Goal: Task Accomplishment & Management: Manage account settings

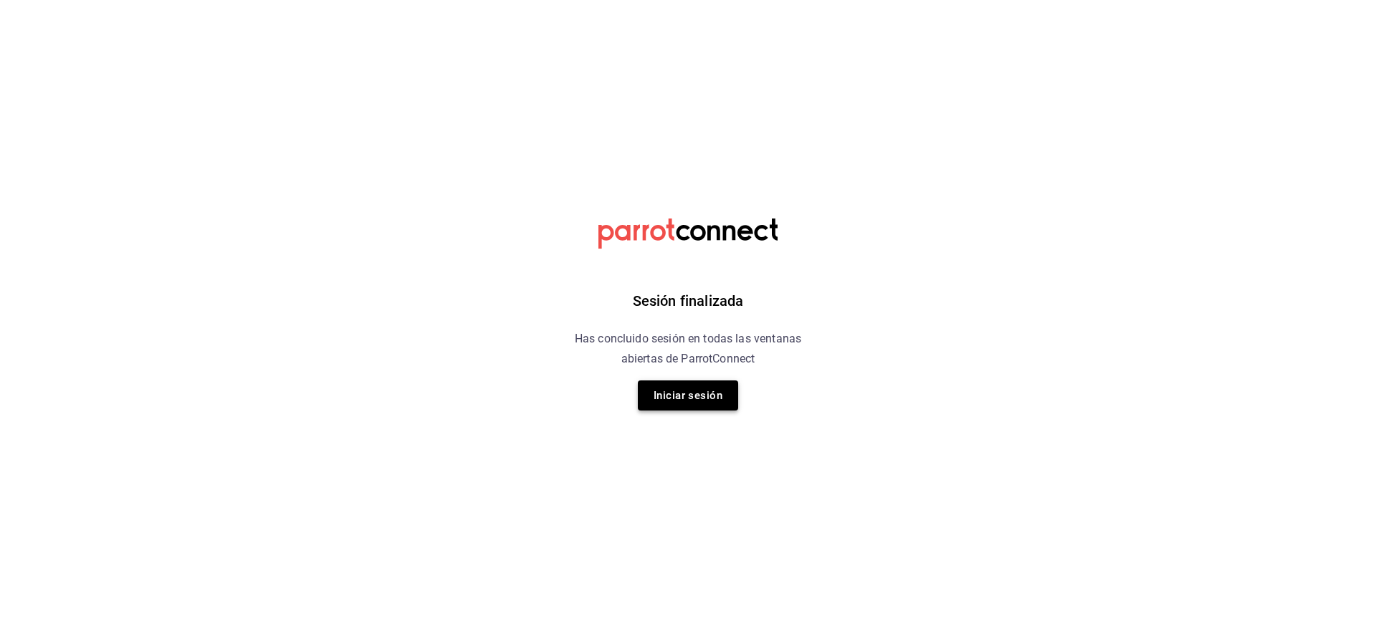
click at [713, 390] on button "Iniciar sesión" at bounding box center [688, 395] width 100 height 30
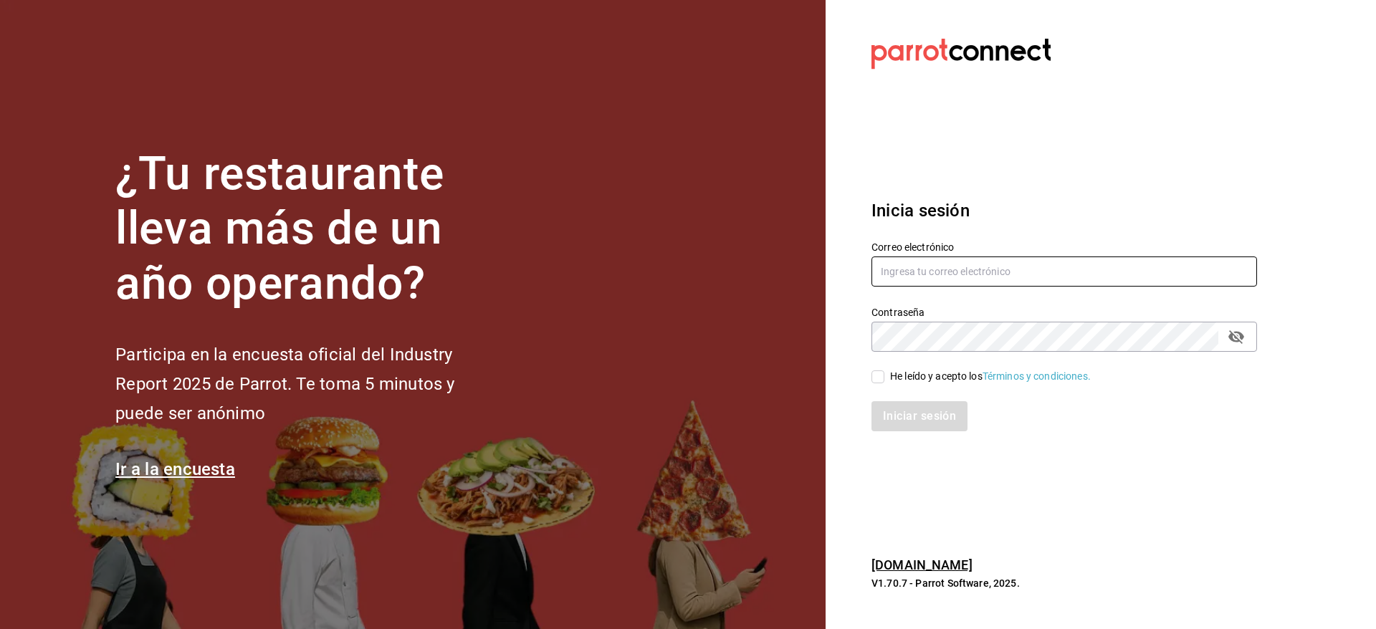
type input "[EMAIL_ADDRESS][DOMAIN_NAME]"
click at [878, 375] on input "He leído y acepto los Términos y condiciones." at bounding box center [877, 376] width 13 height 13
checkbox input "true"
click at [891, 413] on button "Iniciar sesión" at bounding box center [919, 416] width 97 height 30
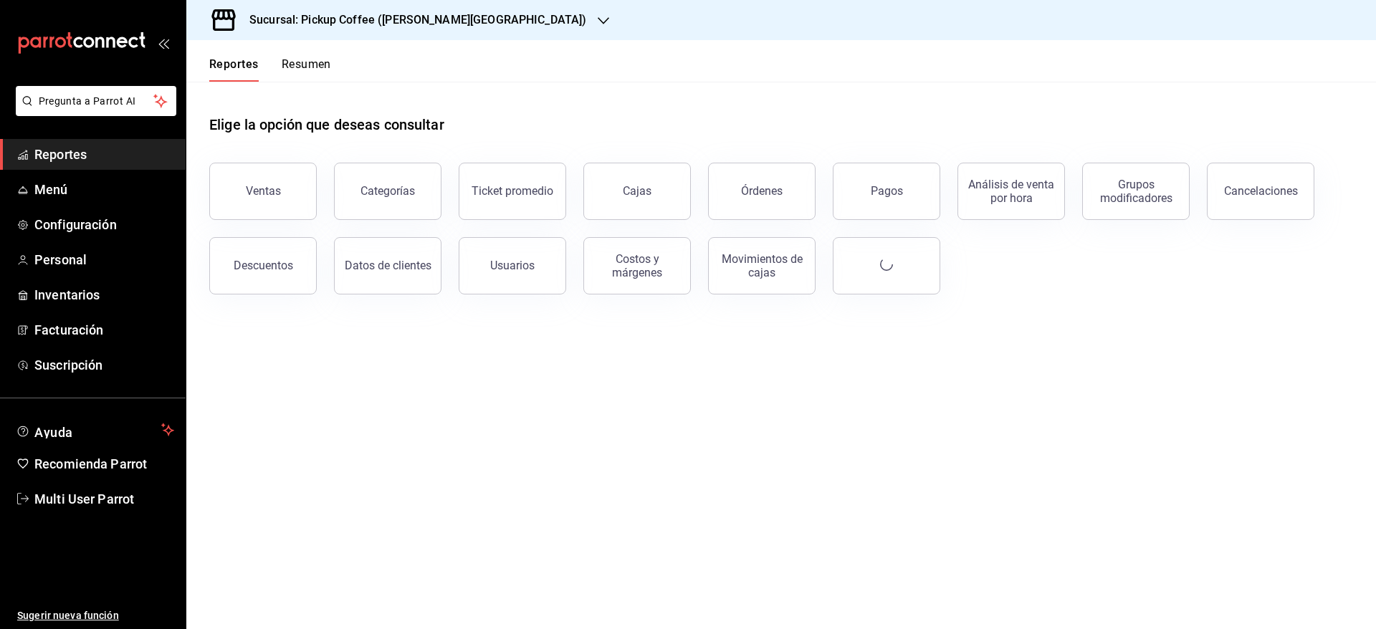
click at [325, 68] on button "Resumen" at bounding box center [306, 69] width 49 height 24
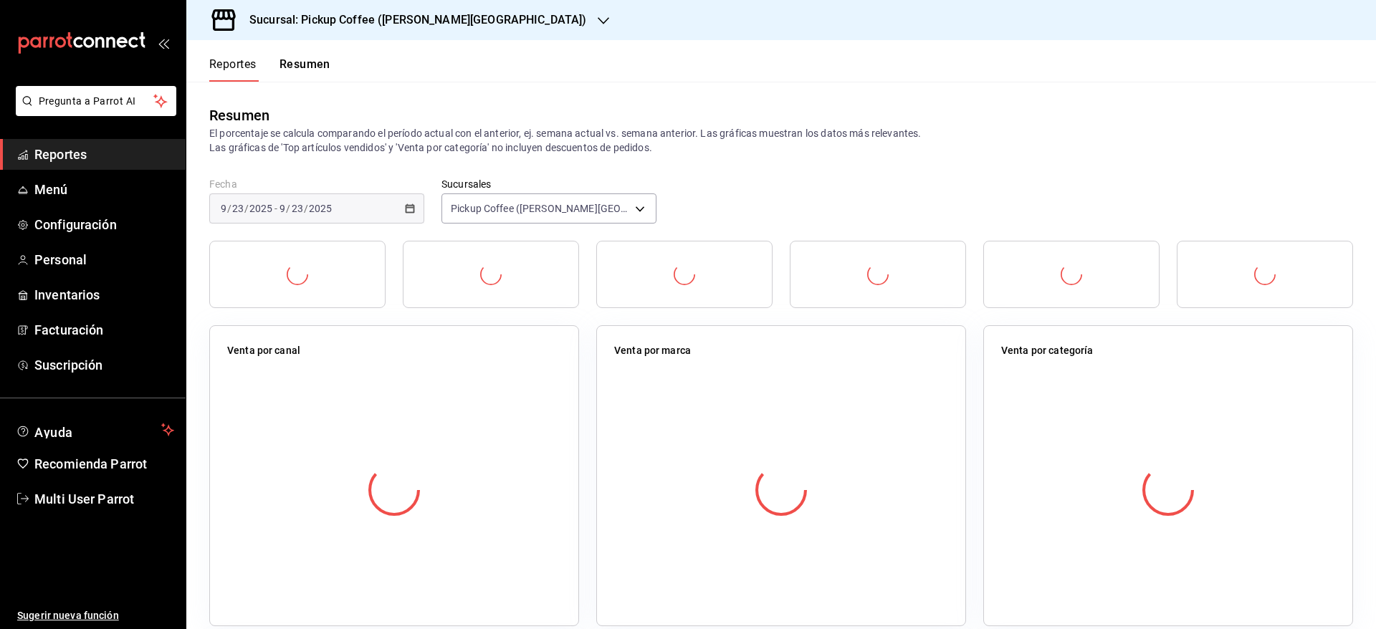
click at [586, 184] on label "Sucursales" at bounding box center [548, 184] width 215 height 10
click at [590, 203] on body "Pregunta a Parrot AI Reportes Menú Configuración Personal Inventarios Facturaci…" at bounding box center [688, 314] width 1376 height 629
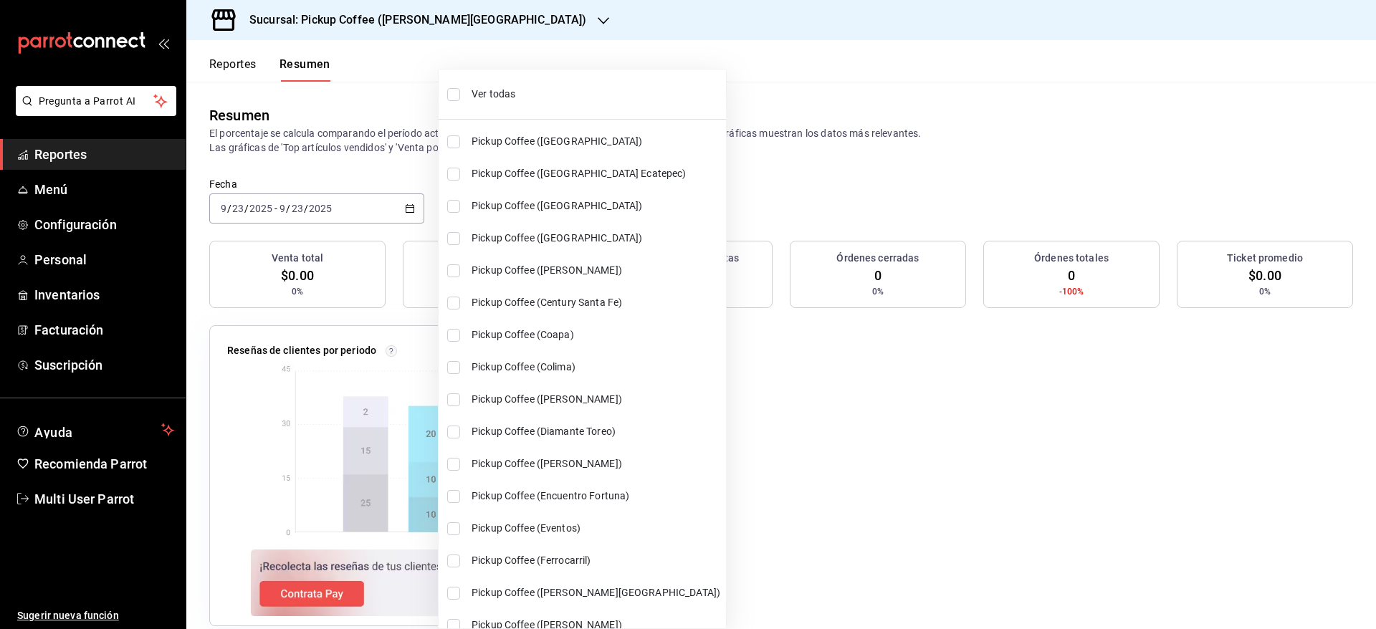
click at [485, 100] on span "Ver todas" at bounding box center [595, 94] width 249 height 15
type input "[object Object],[object Object],[object Object],[object Object],[object Object]…"
checkbox input "true"
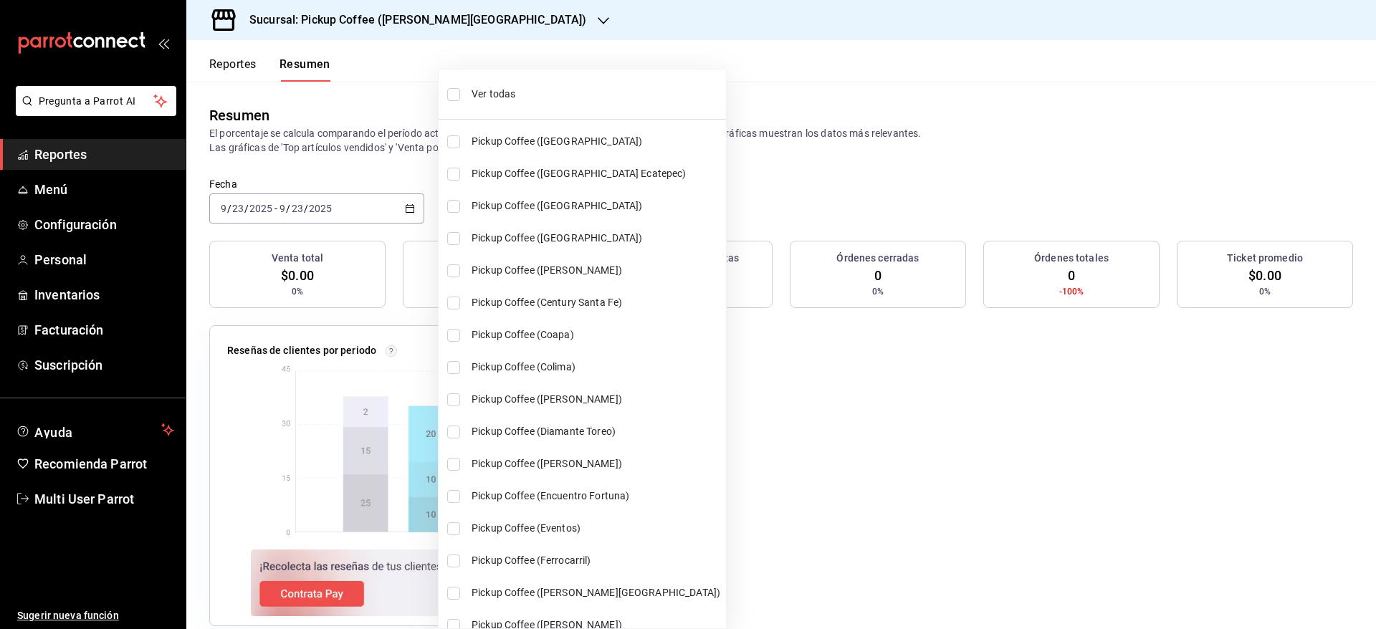
checkbox input "true"
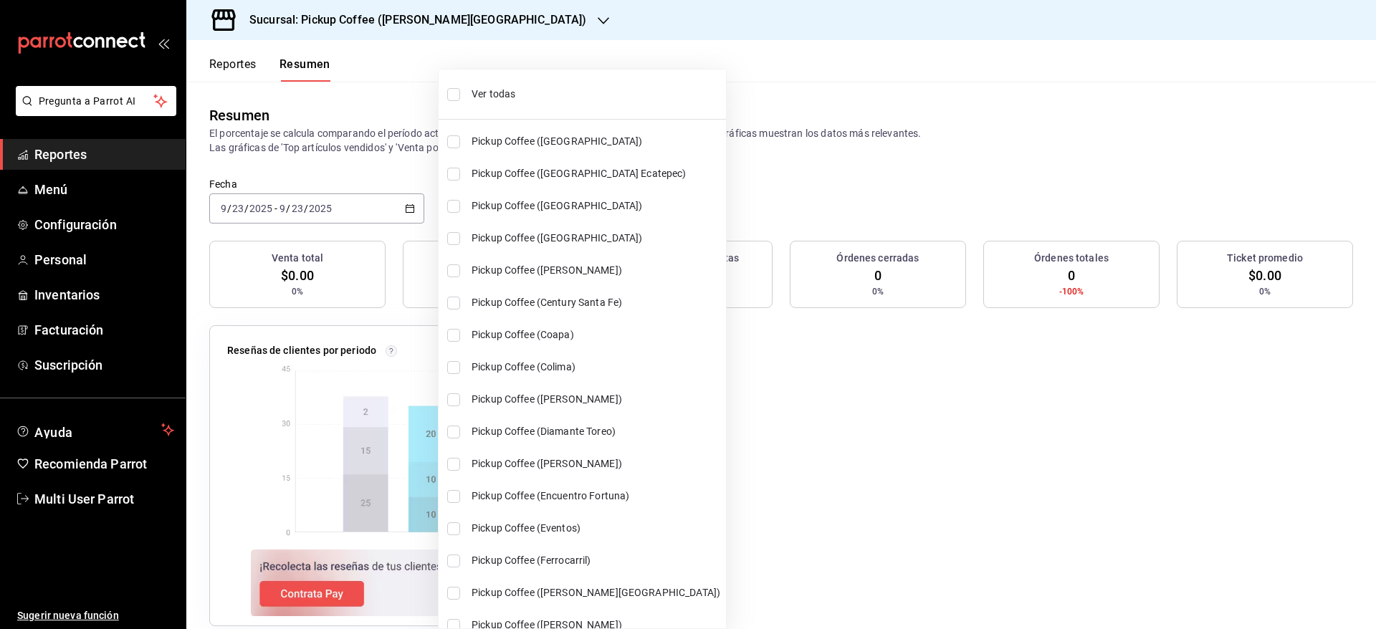
checkbox input "true"
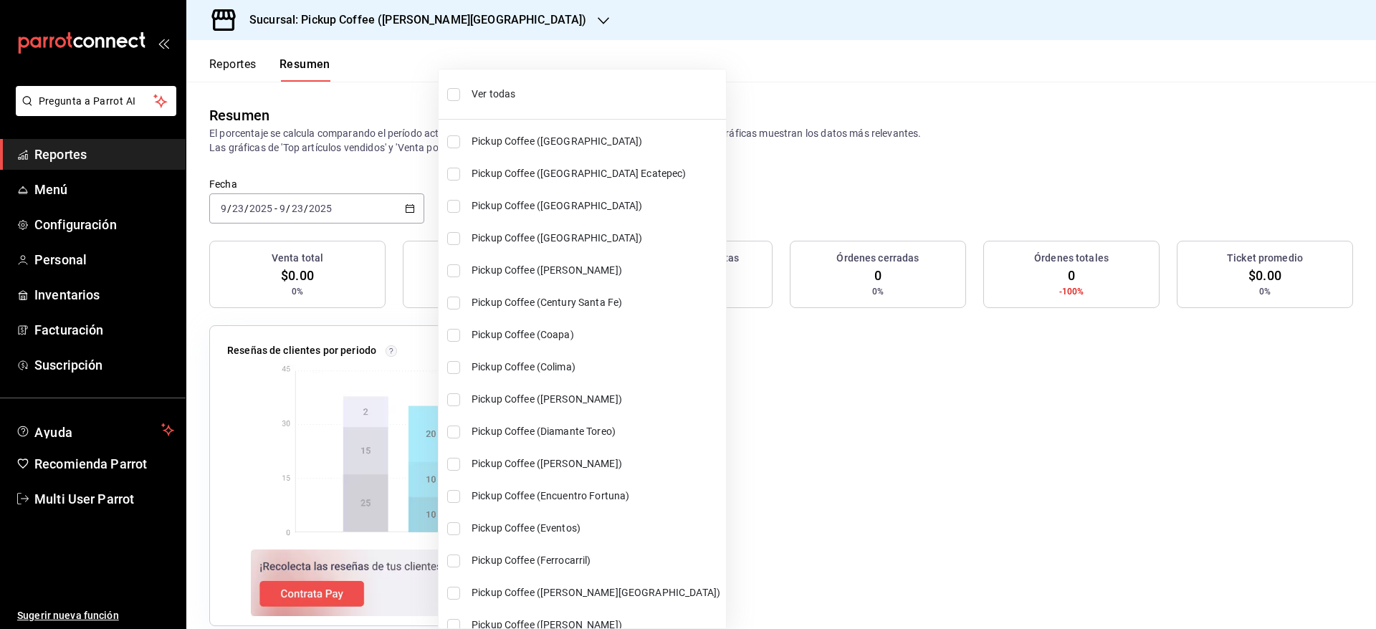
checkbox input "true"
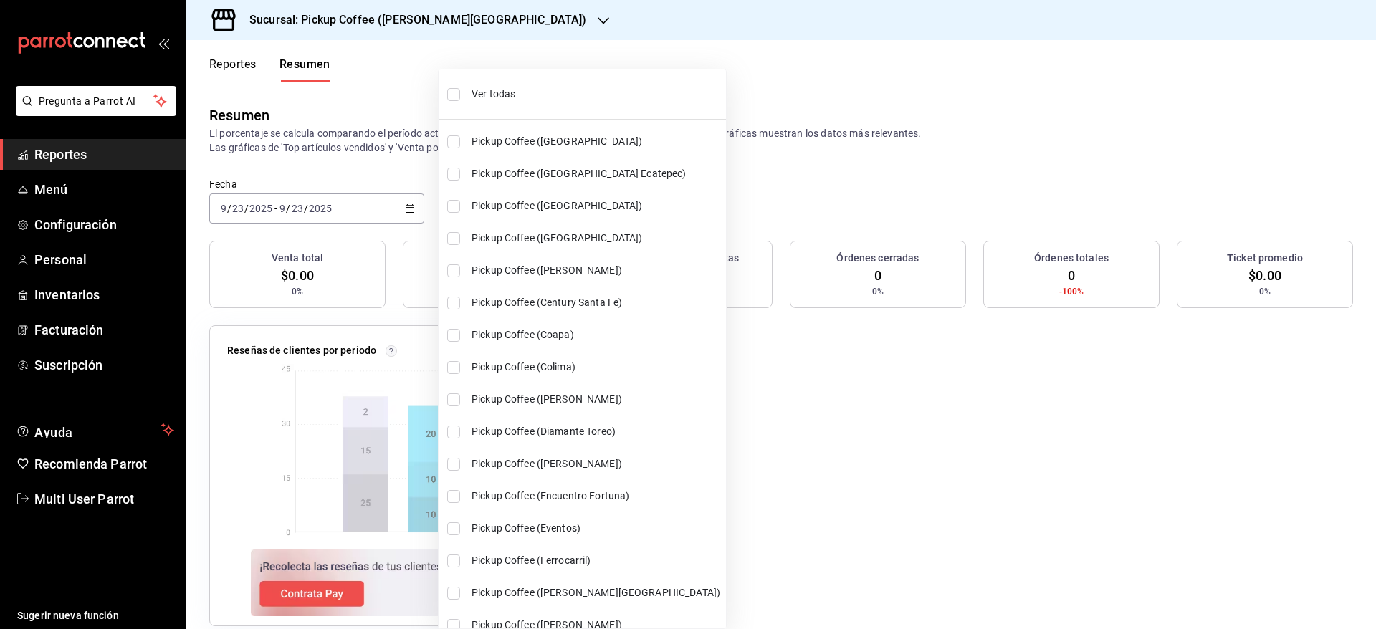
checkbox input "true"
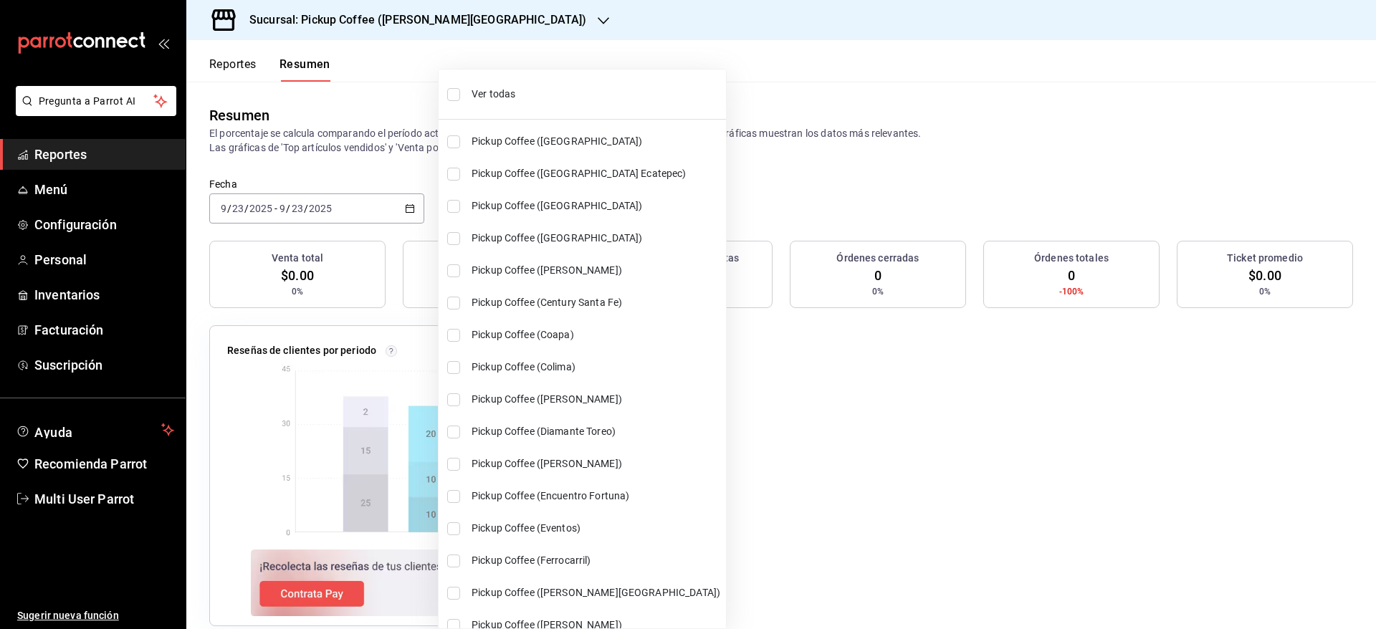
checkbox input "true"
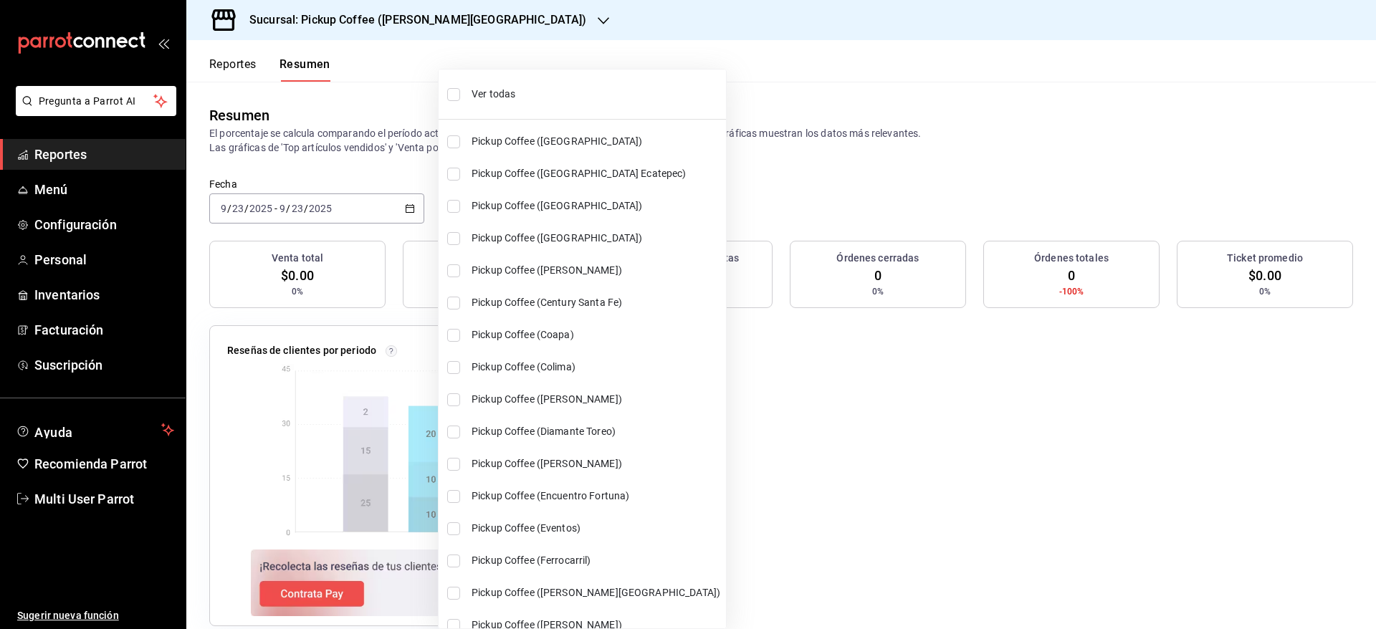
checkbox input "true"
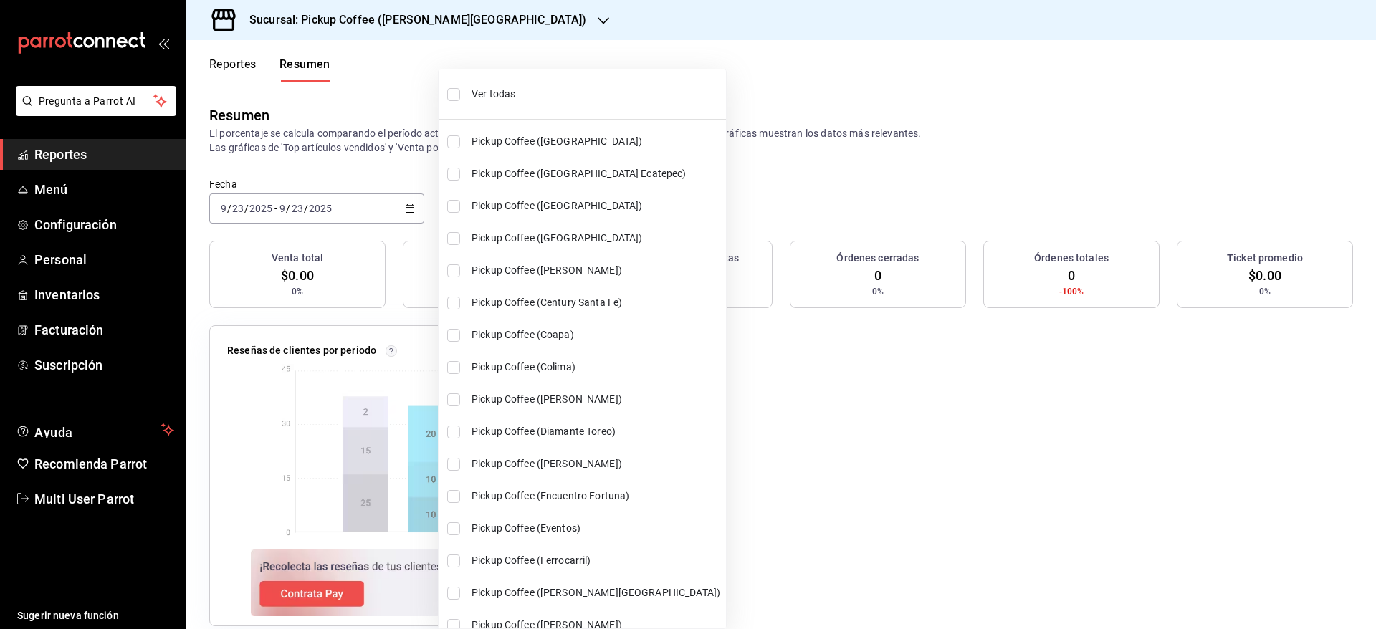
checkbox input "true"
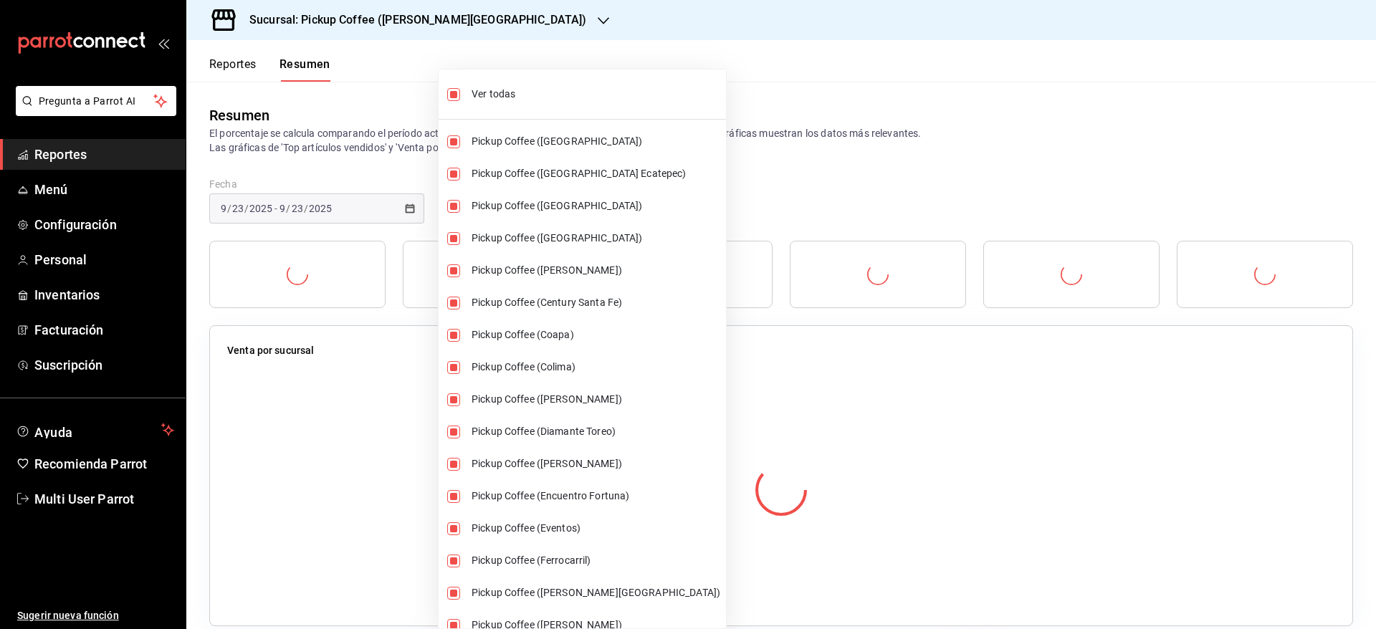
click at [836, 76] on div at bounding box center [688, 314] width 1376 height 629
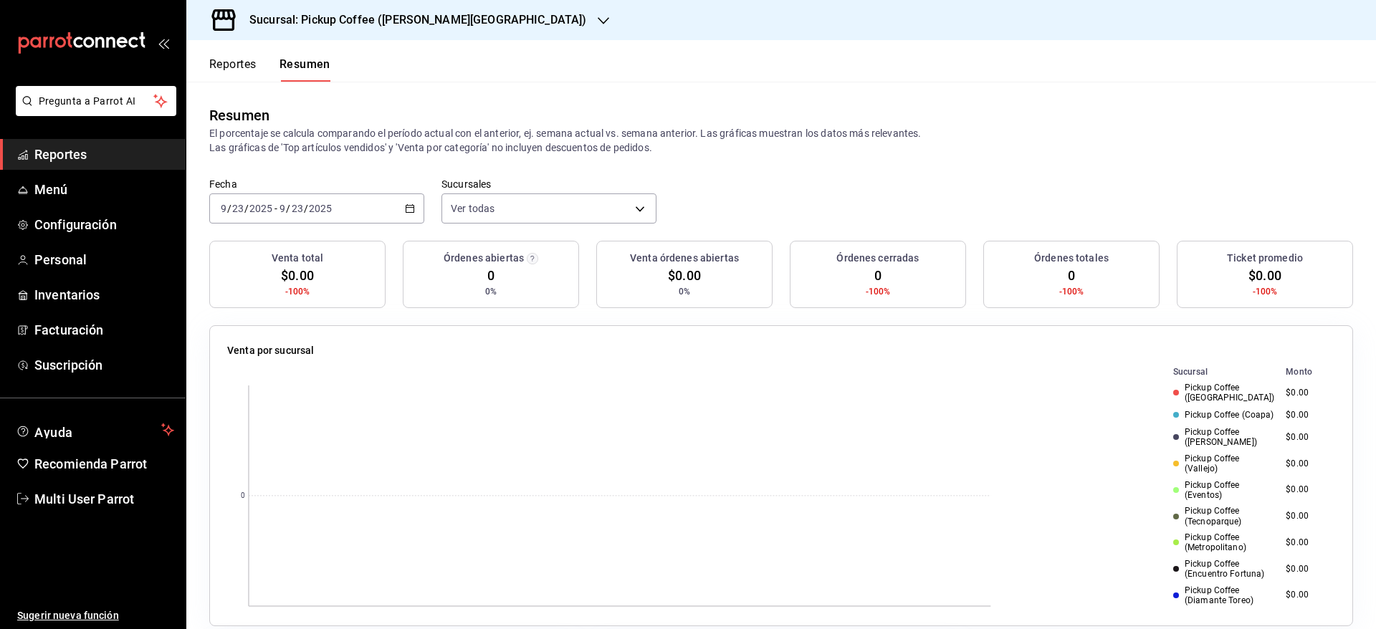
click at [407, 209] on icon "button" at bounding box center [410, 208] width 10 height 10
